Goal: Check status: Check status

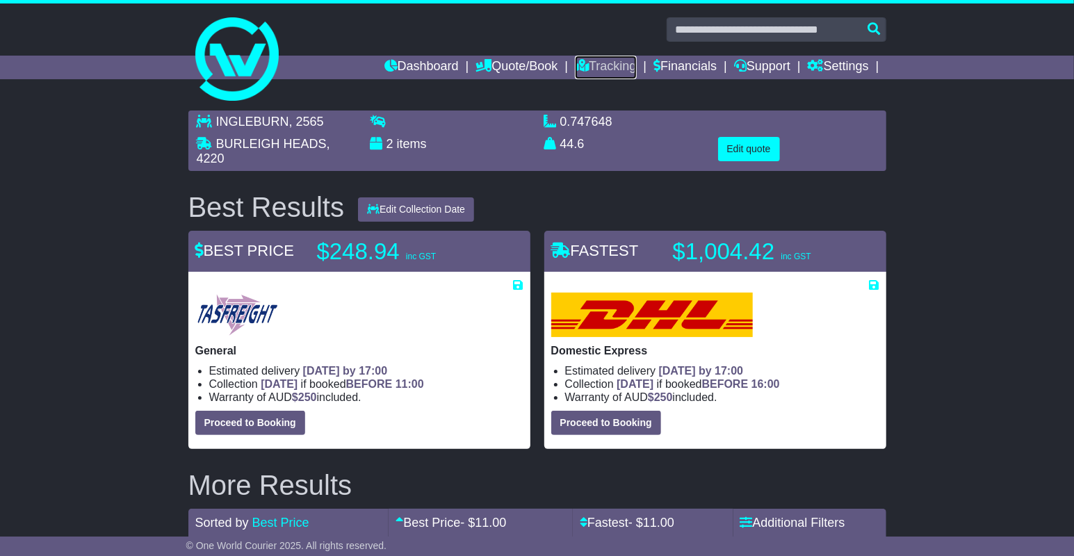
click at [600, 62] on link "Tracking" at bounding box center [605, 68] width 61 height 24
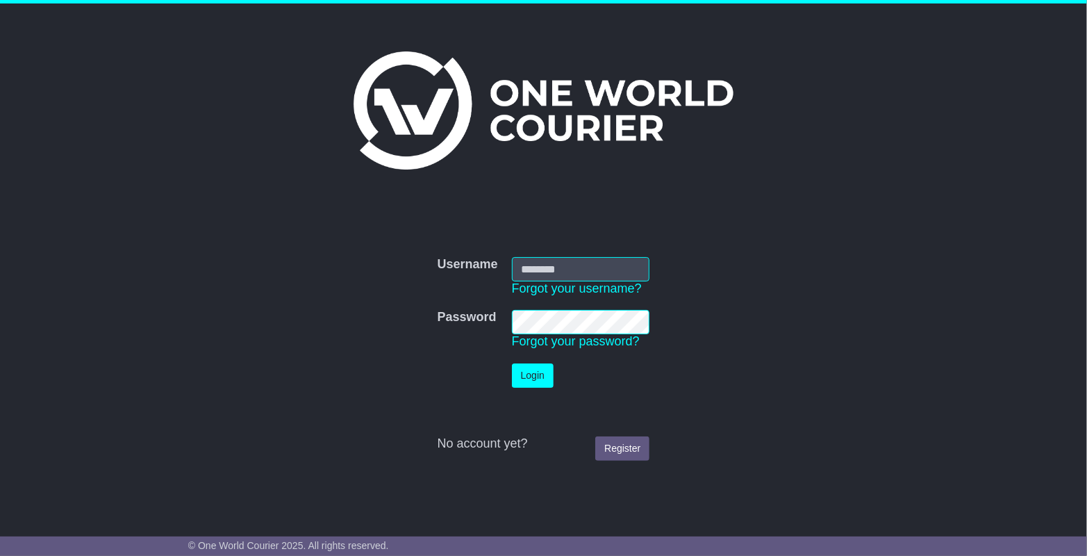
type input "**********"
click at [531, 372] on button "Login" at bounding box center [533, 375] width 42 height 24
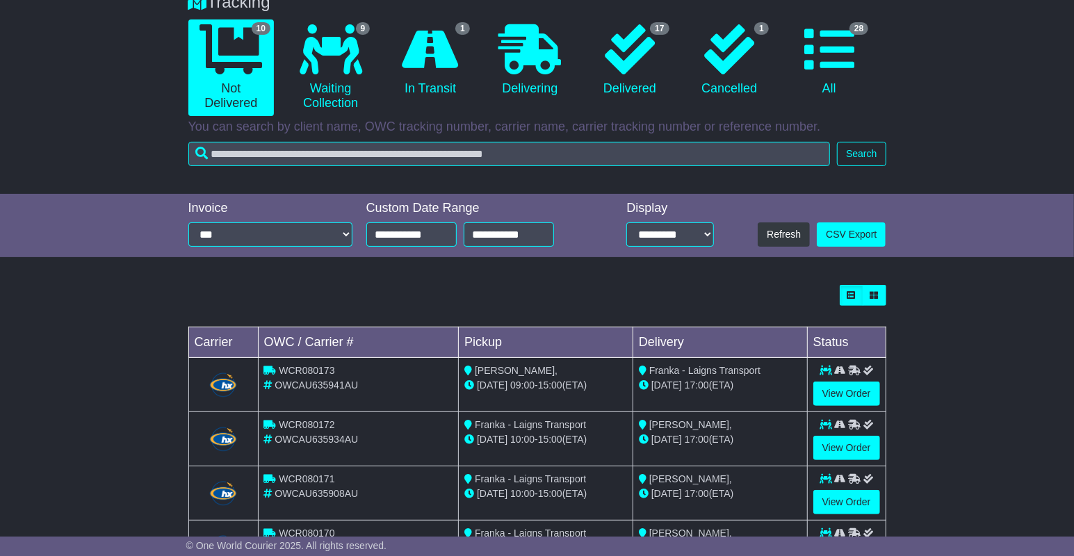
scroll to position [82, 0]
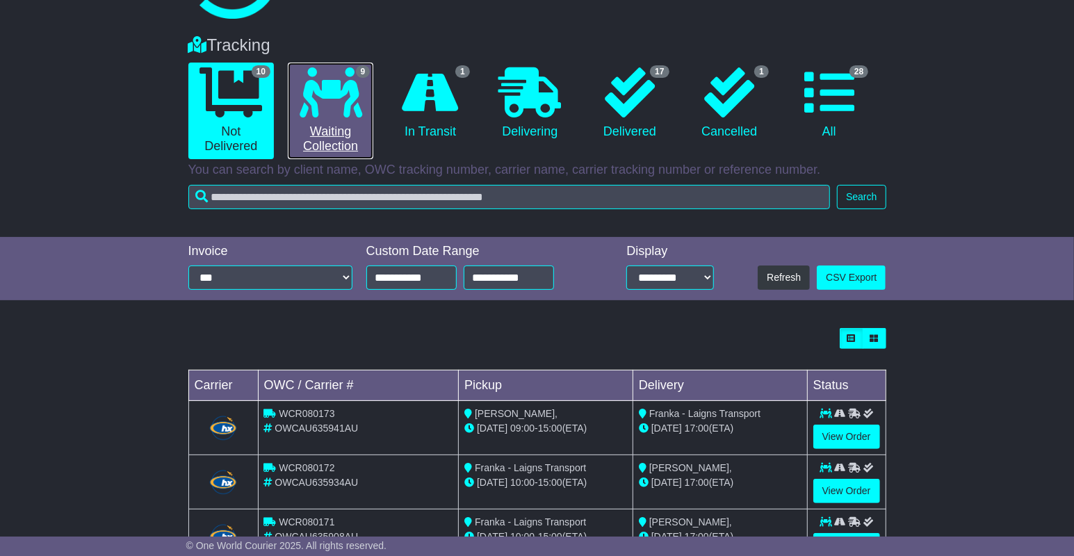
click at [350, 97] on icon at bounding box center [330, 92] width 63 height 50
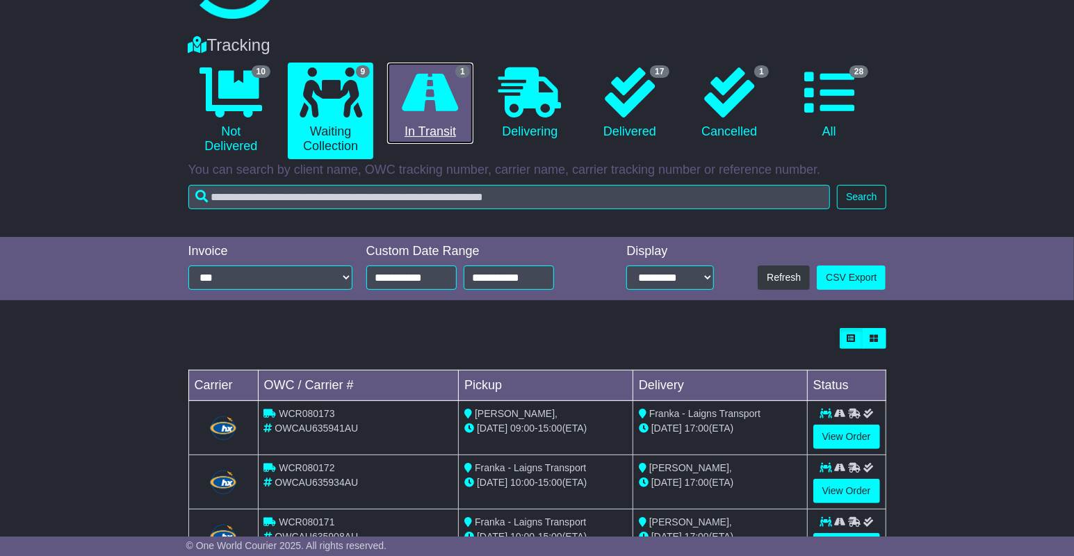
click at [443, 103] on icon at bounding box center [430, 92] width 56 height 50
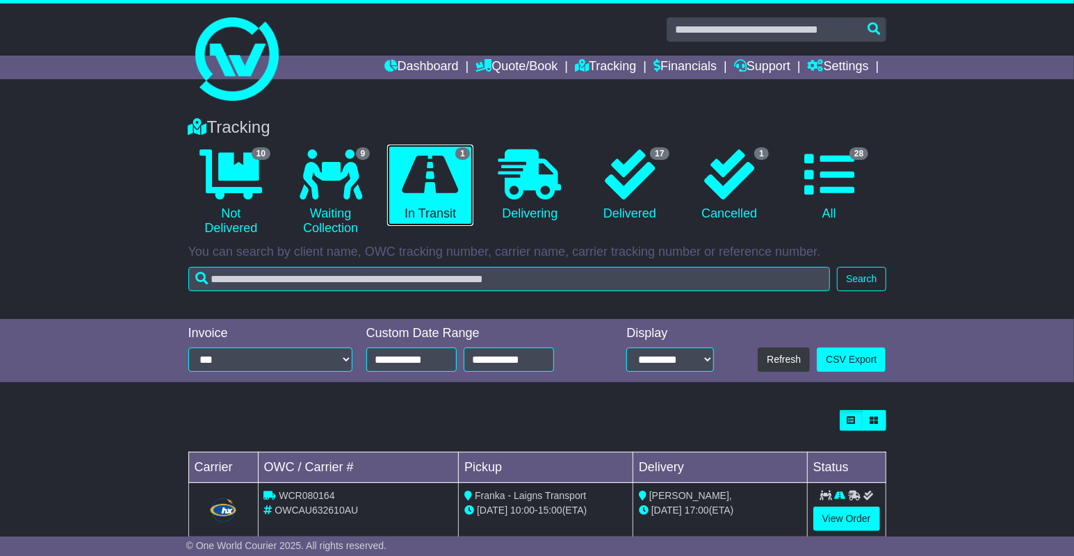
scroll to position [28, 0]
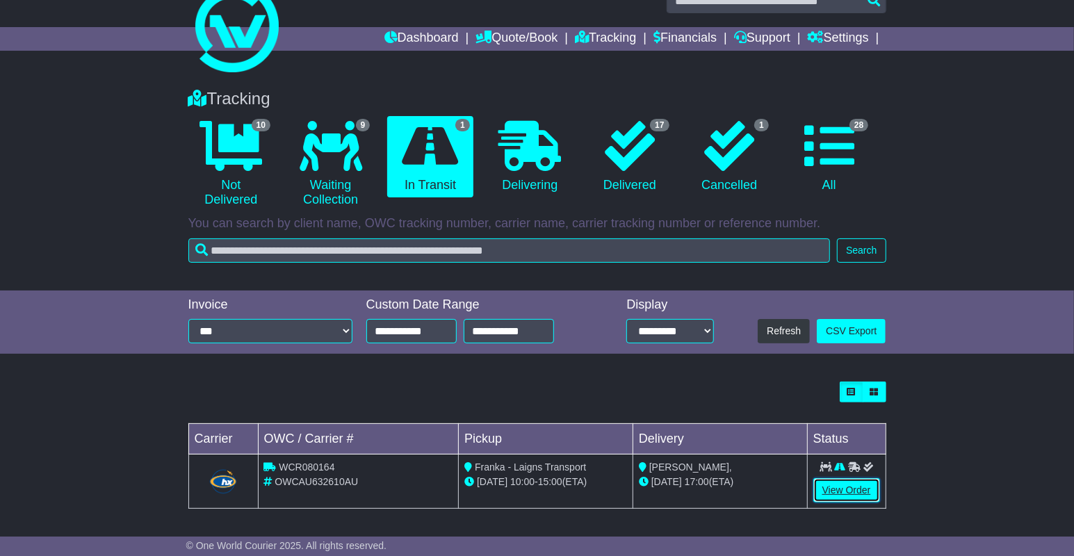
click at [845, 496] on link "View Order" at bounding box center [846, 490] width 67 height 24
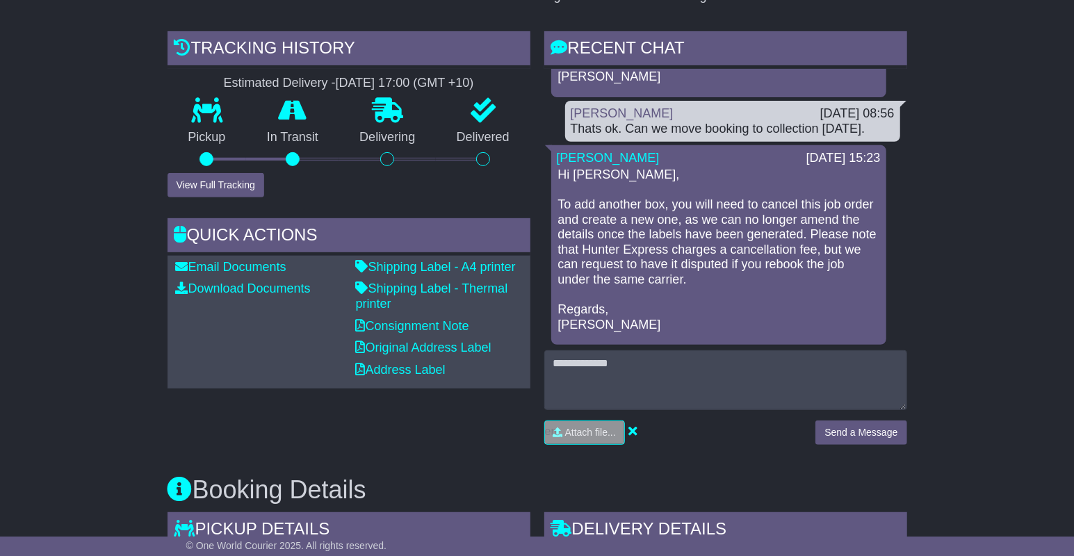
scroll to position [363, 0]
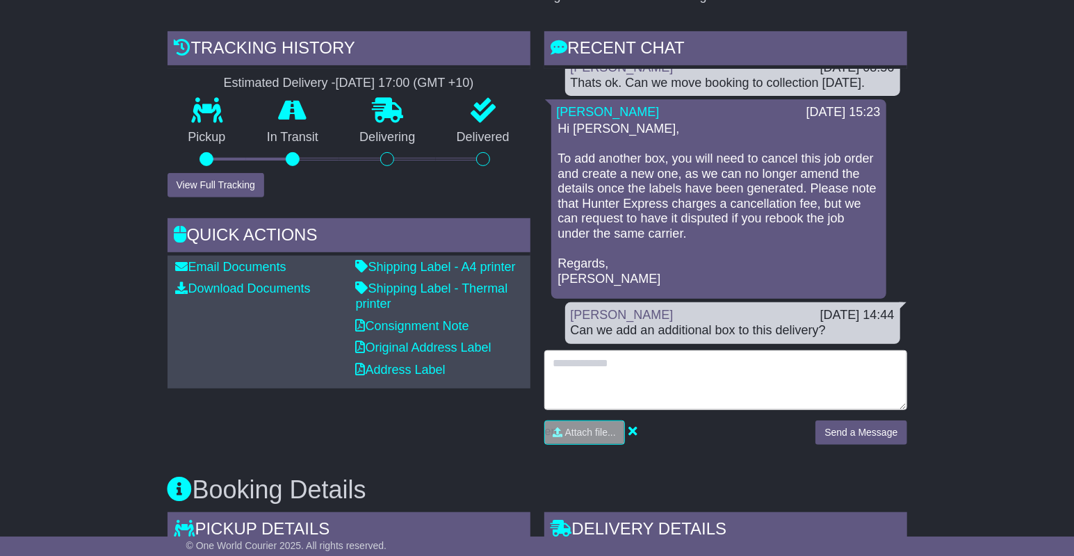
click at [572, 360] on textarea at bounding box center [725, 380] width 363 height 60
type textarea "**********"
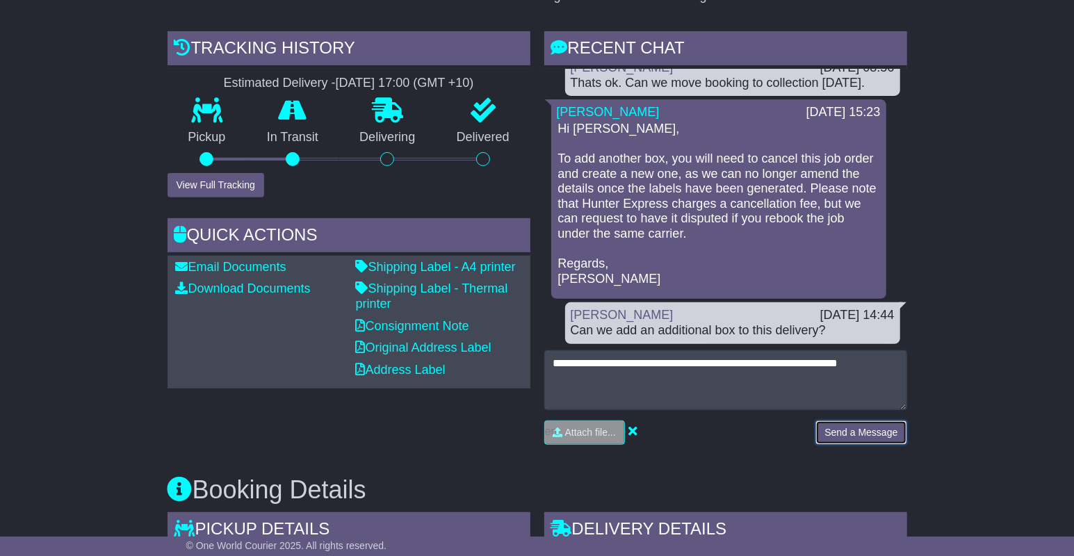
click at [856, 431] on button "Send a Message" at bounding box center [860, 432] width 91 height 24
